Goal: Information Seeking & Learning: Learn about a topic

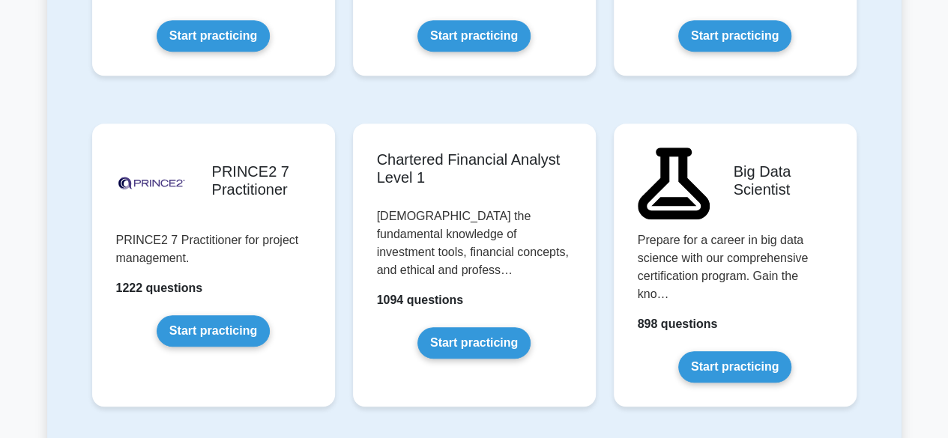
scroll to position [3466, 0]
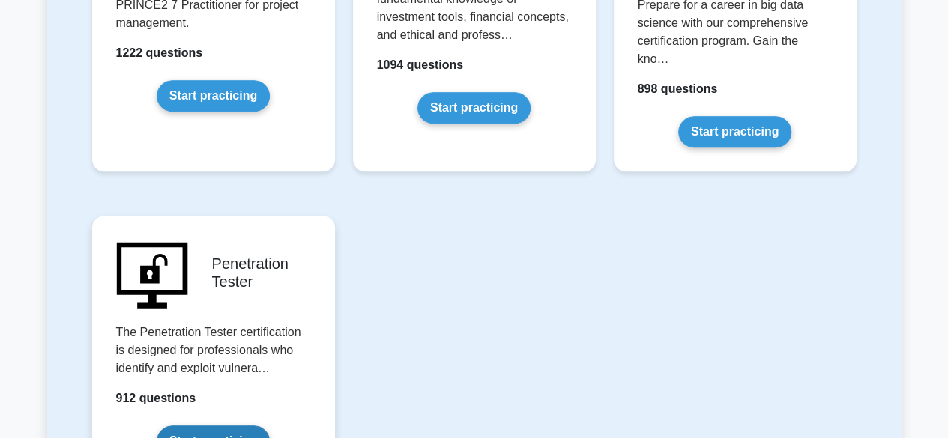
click at [225, 425] on link "Start practicing" at bounding box center [213, 440] width 113 height 31
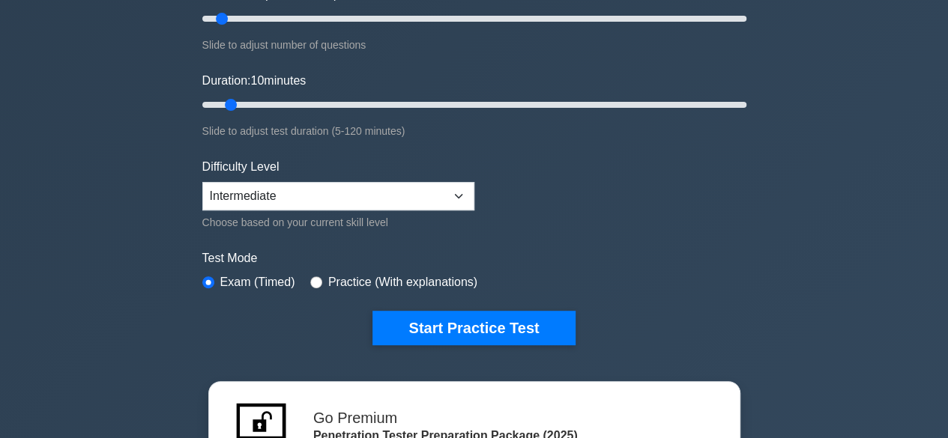
scroll to position [225, 0]
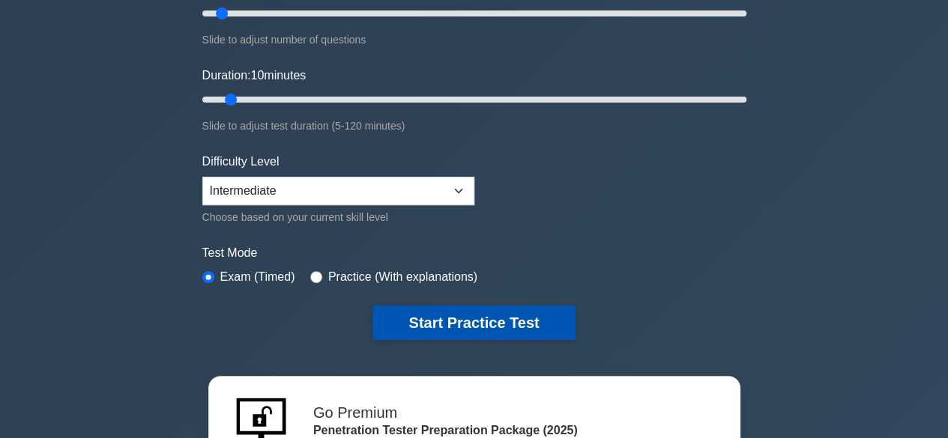
click at [458, 309] on button "Start Practice Test" at bounding box center [473, 323] width 202 height 34
